Goal: Transaction & Acquisition: Download file/media

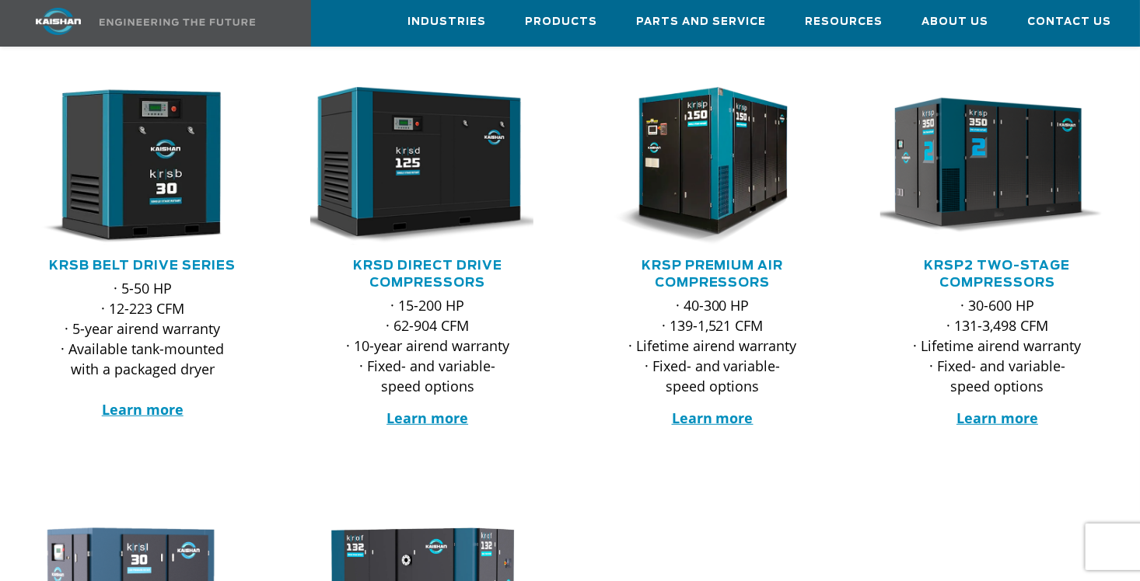
scroll to position [233, 0]
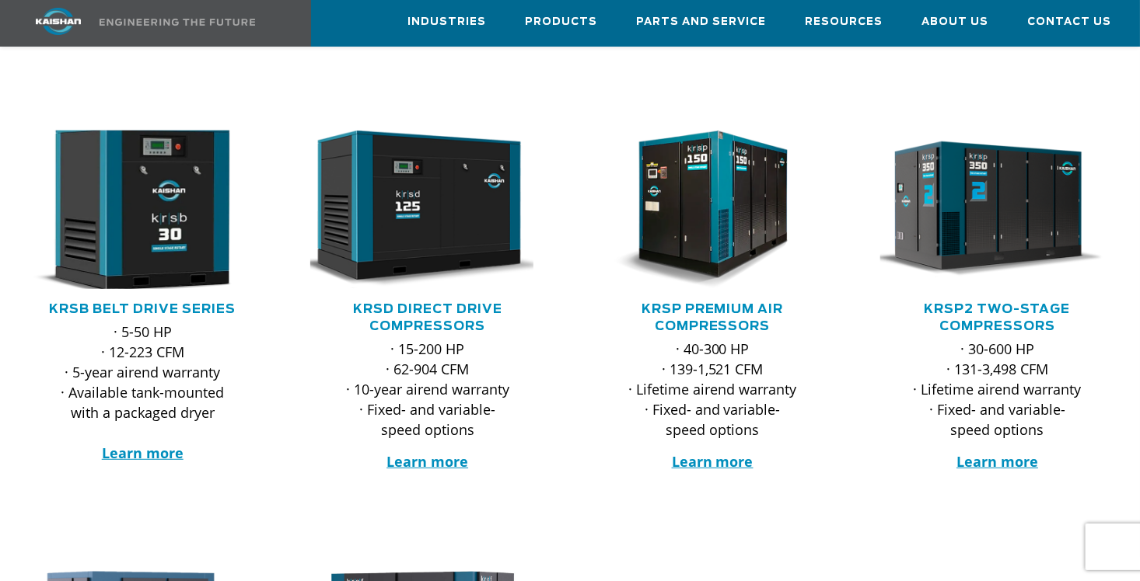
click at [142, 210] on img at bounding box center [131, 210] width 259 height 174
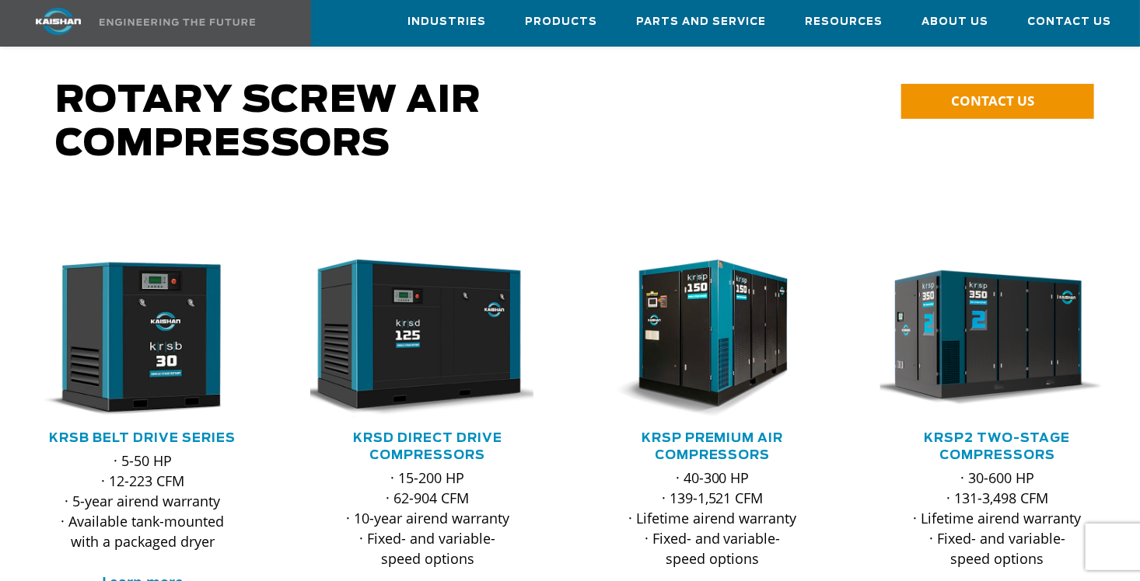
scroll to position [78, 0]
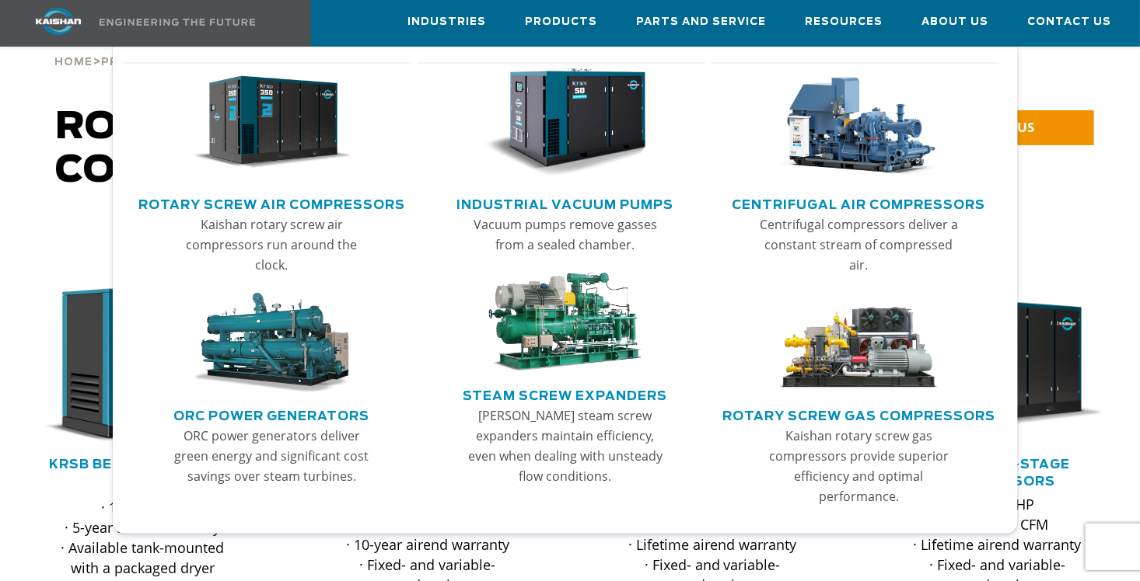
click at [272, 149] on img "Main menu" at bounding box center [271, 122] width 161 height 109
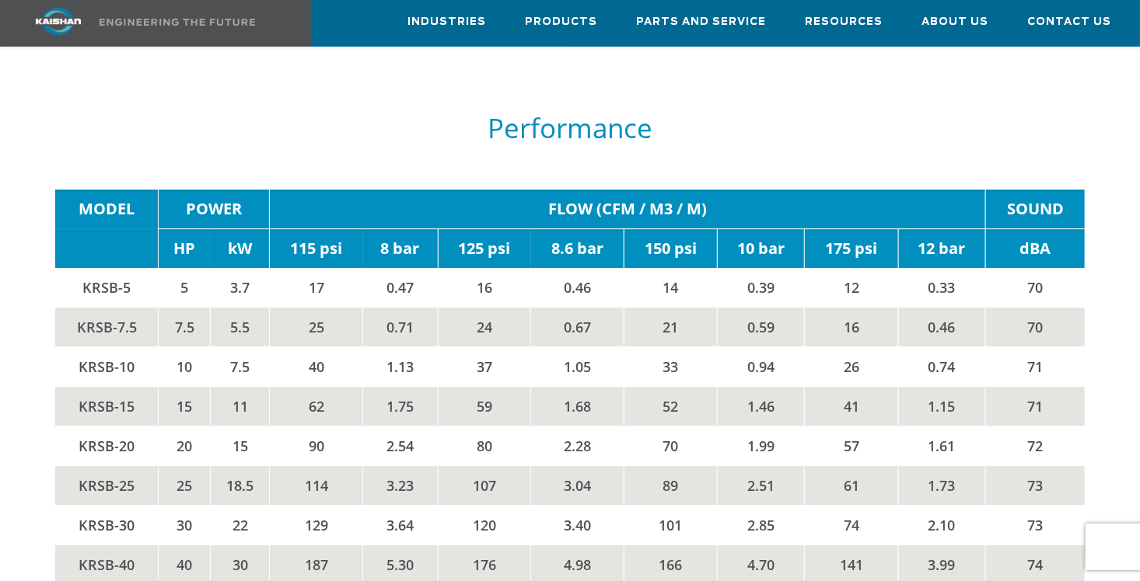
scroll to position [2332, 0]
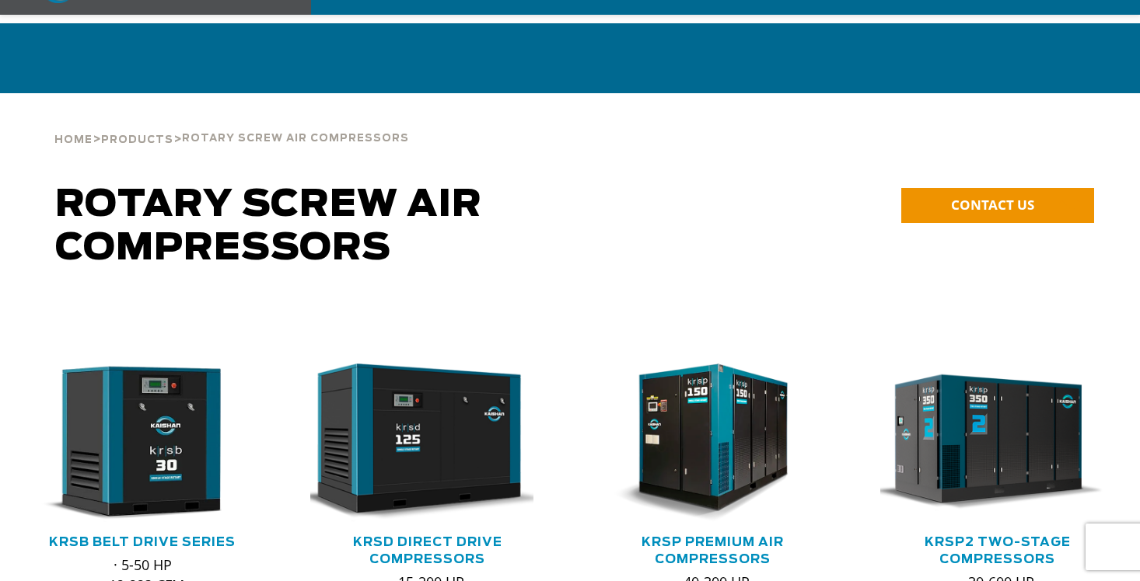
scroll to position [233, 0]
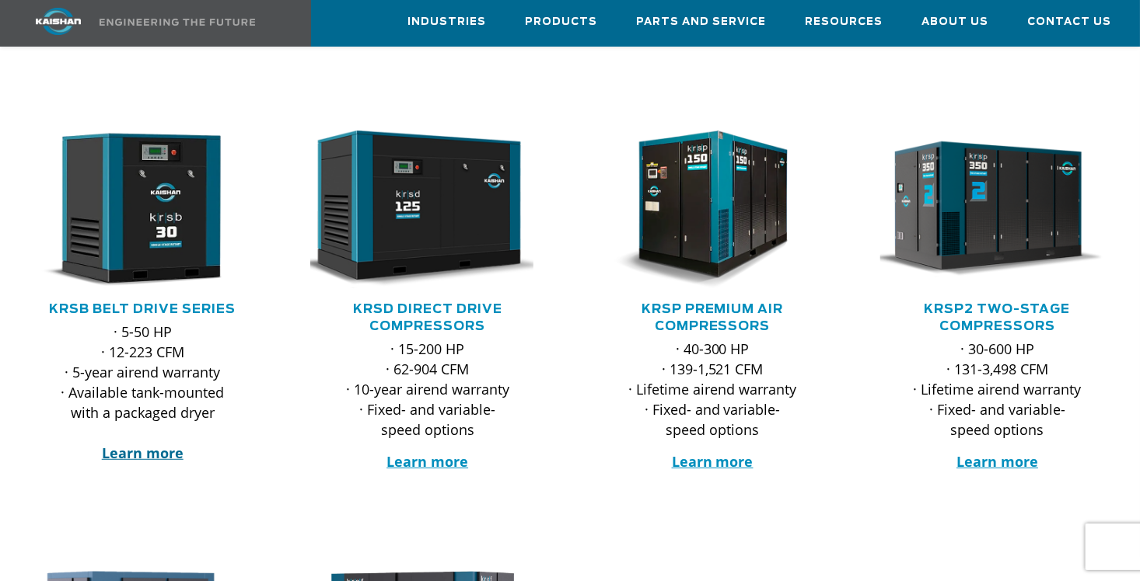
click at [130, 444] on strong "Learn more" at bounding box center [143, 453] width 82 height 19
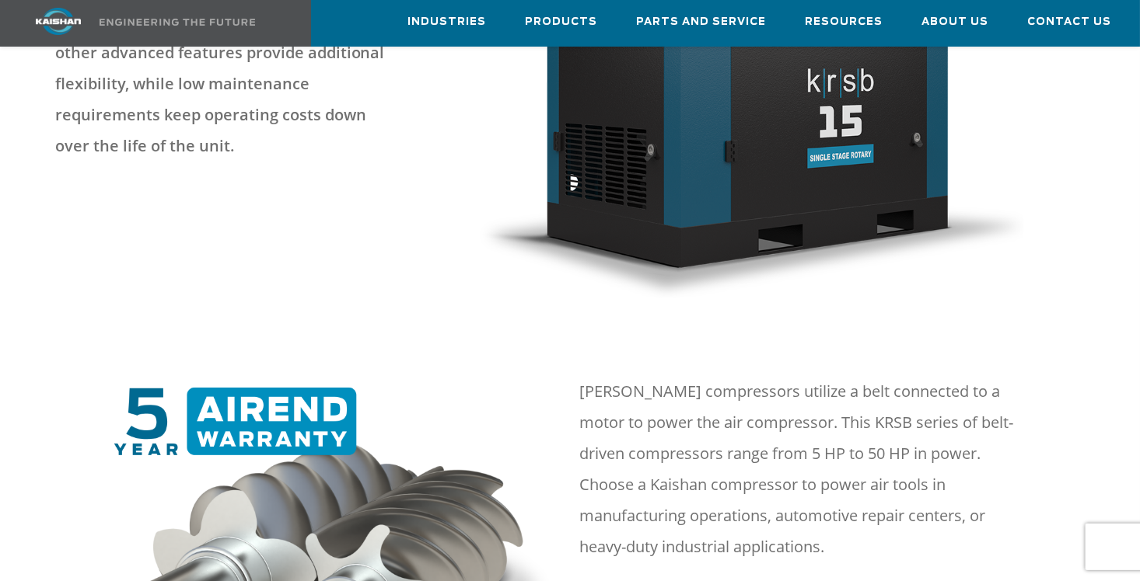
scroll to position [622, 0]
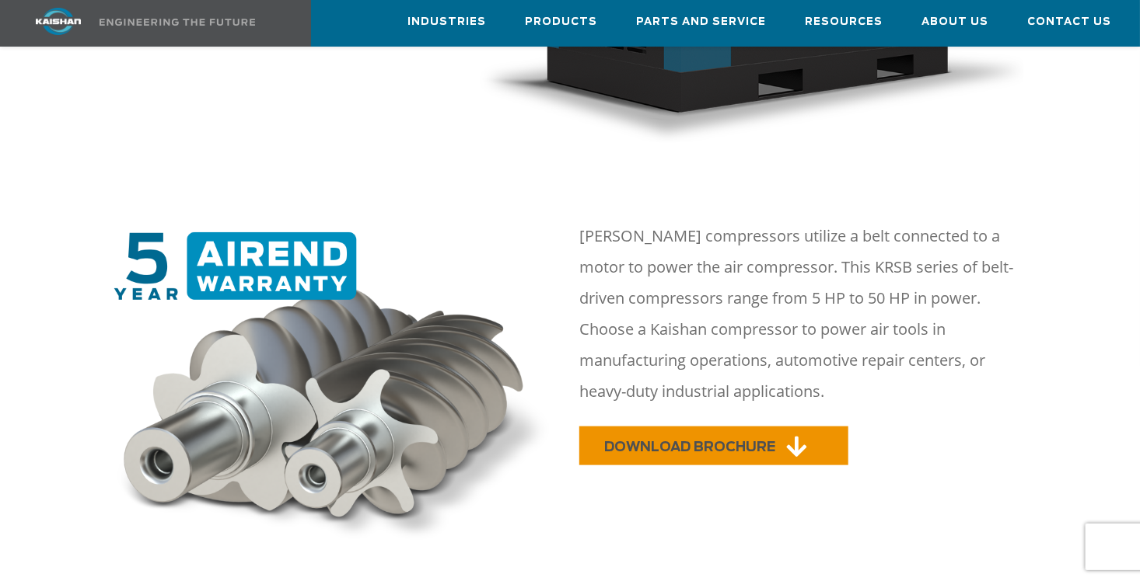
click at [640, 441] on span "DOWNLOAD BROCHURE" at bounding box center [689, 447] width 171 height 13
